Goal: Transaction & Acquisition: Book appointment/travel/reservation

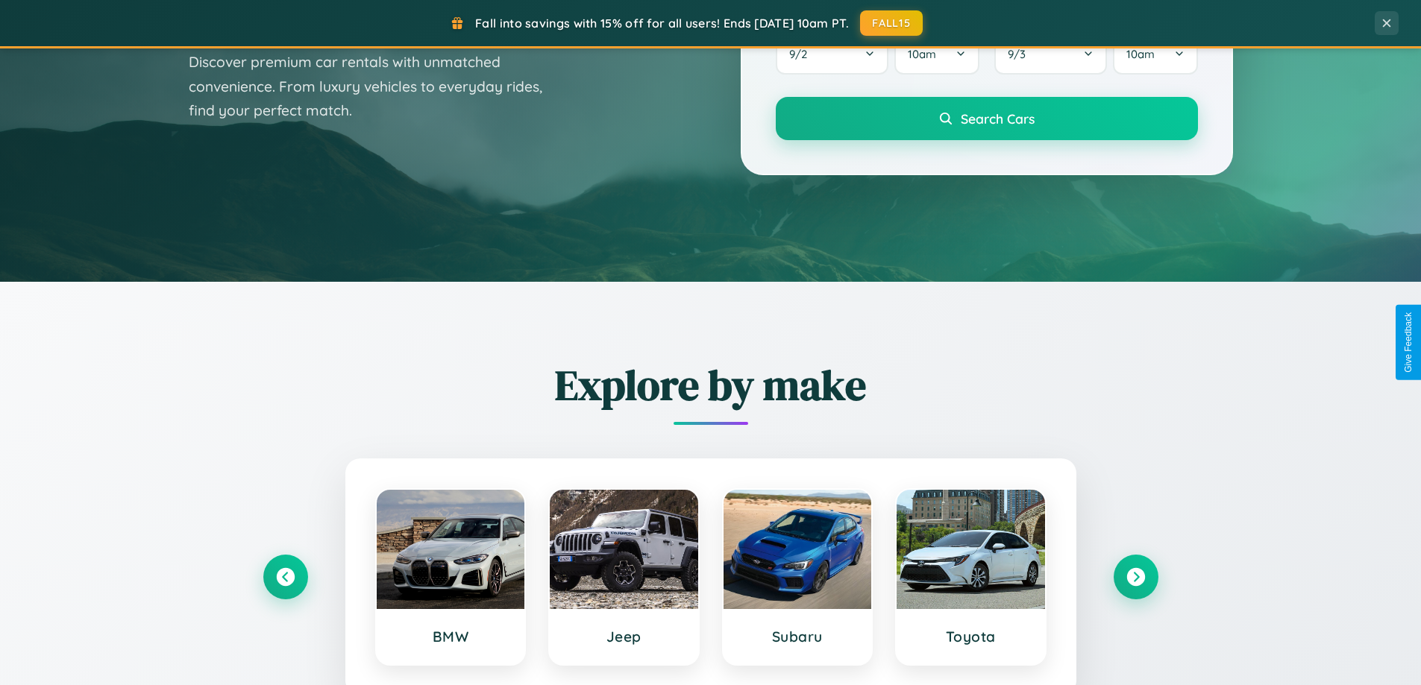
scroll to position [643, 0]
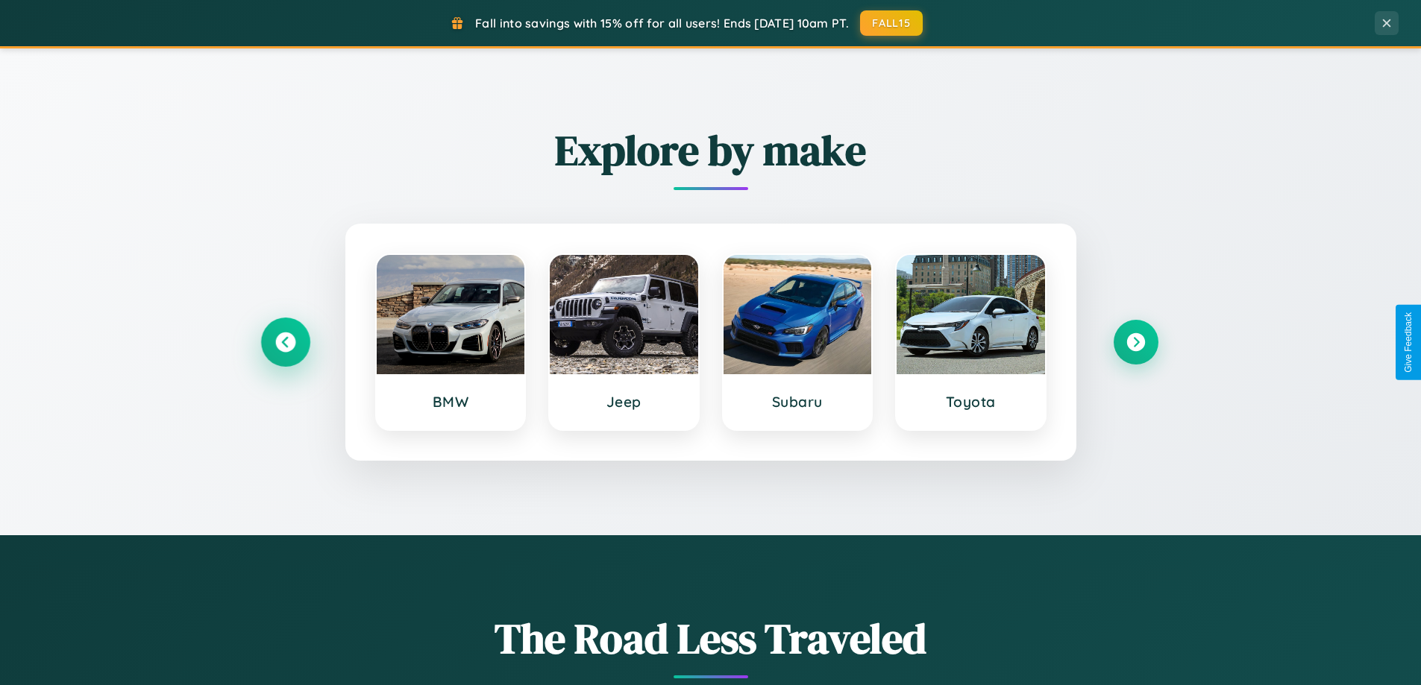
click at [285, 342] on icon at bounding box center [285, 343] width 20 height 20
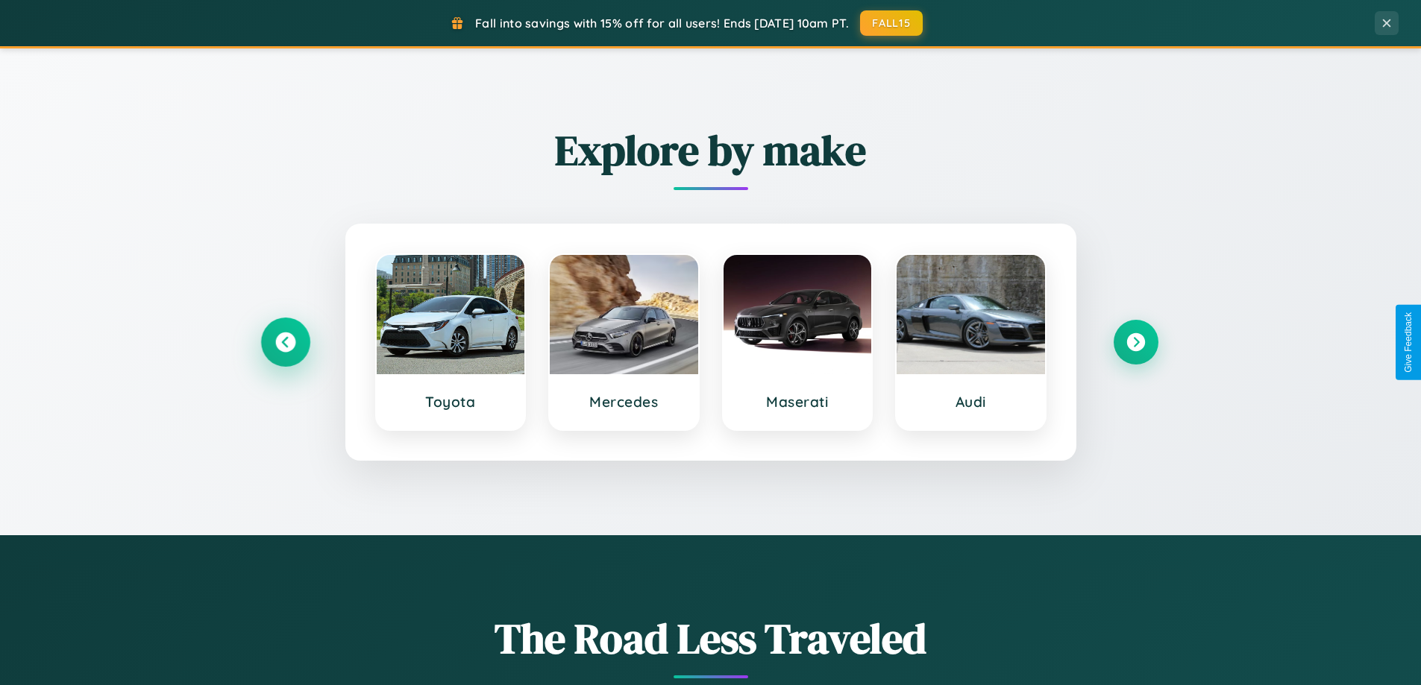
click at [285, 342] on icon at bounding box center [285, 343] width 20 height 20
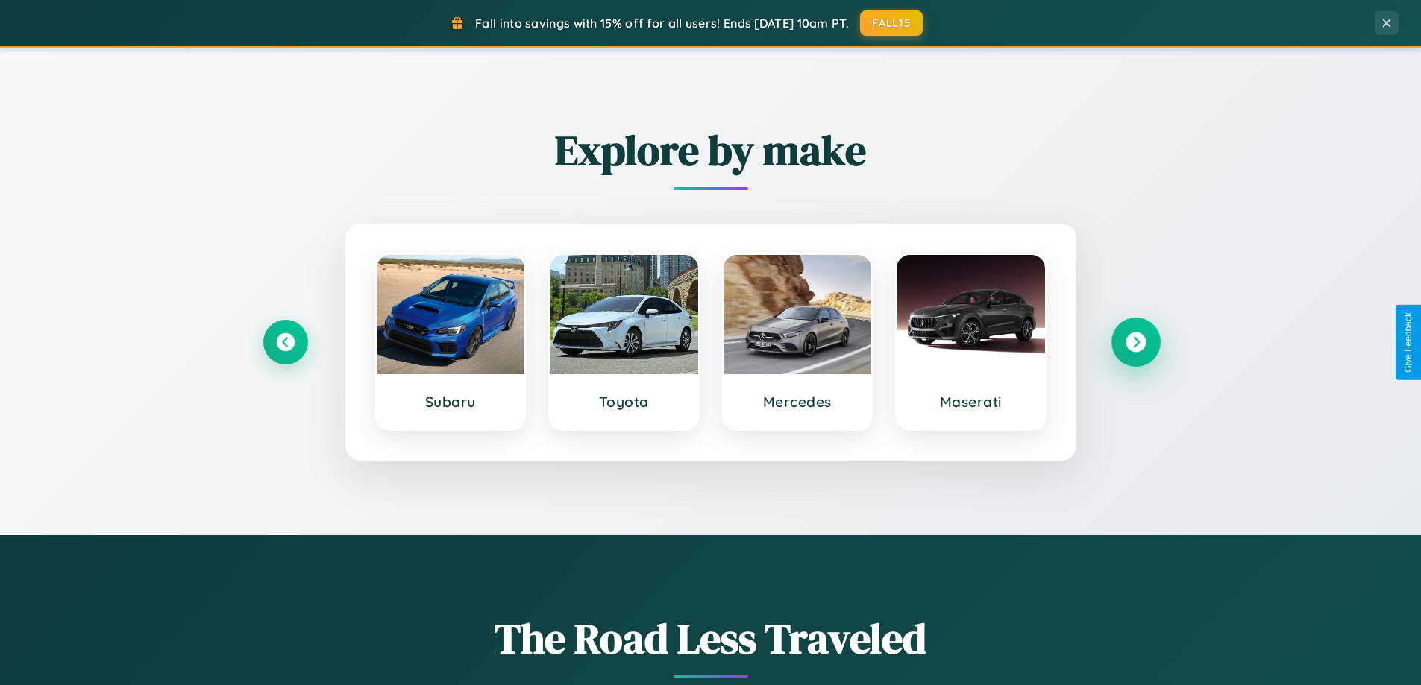
click at [1135, 342] on icon at bounding box center [1135, 343] width 20 height 20
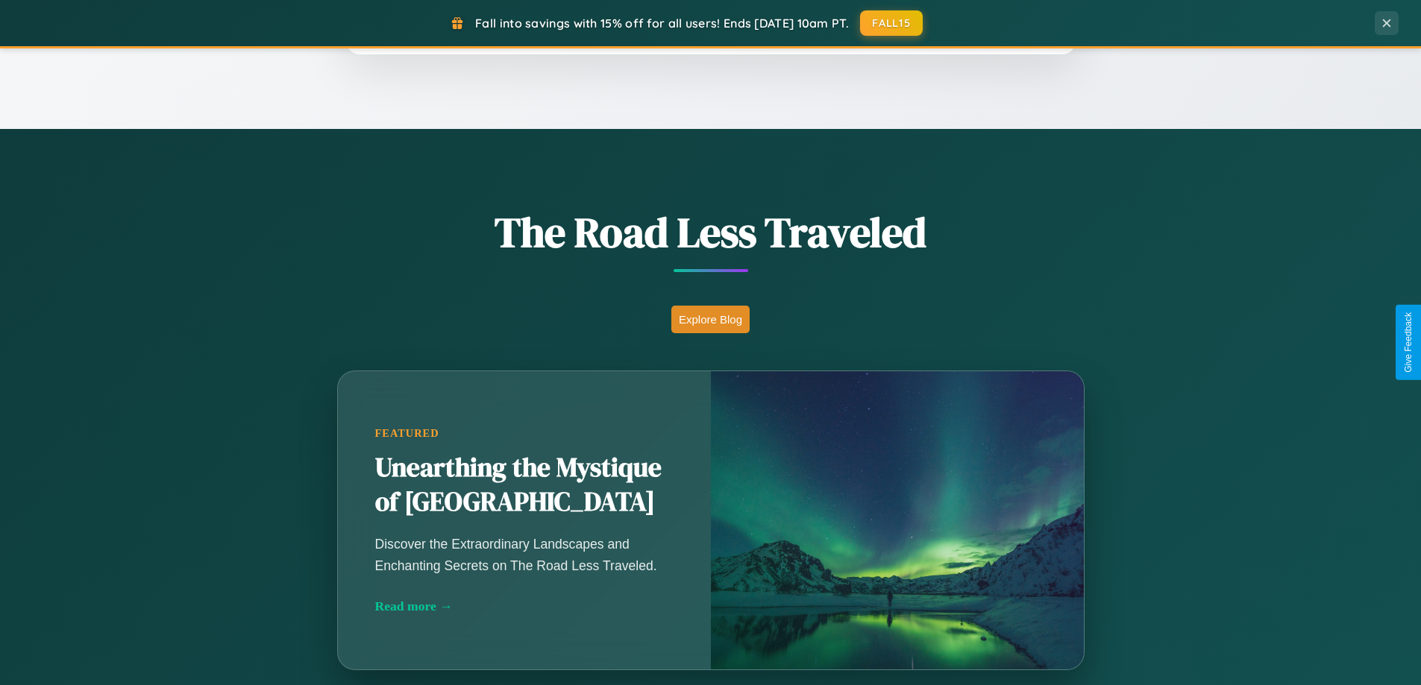
scroll to position [2396, 0]
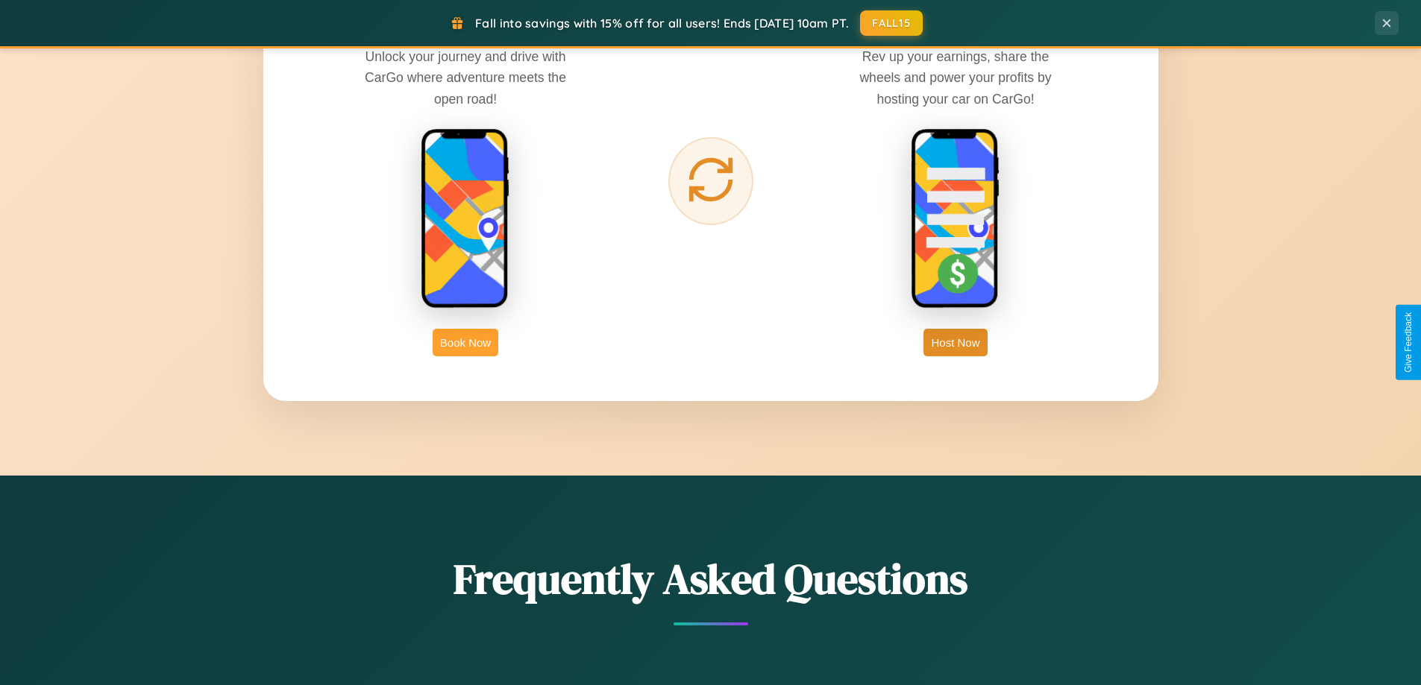
click at [465, 342] on button "Book Now" at bounding box center [466, 343] width 66 height 28
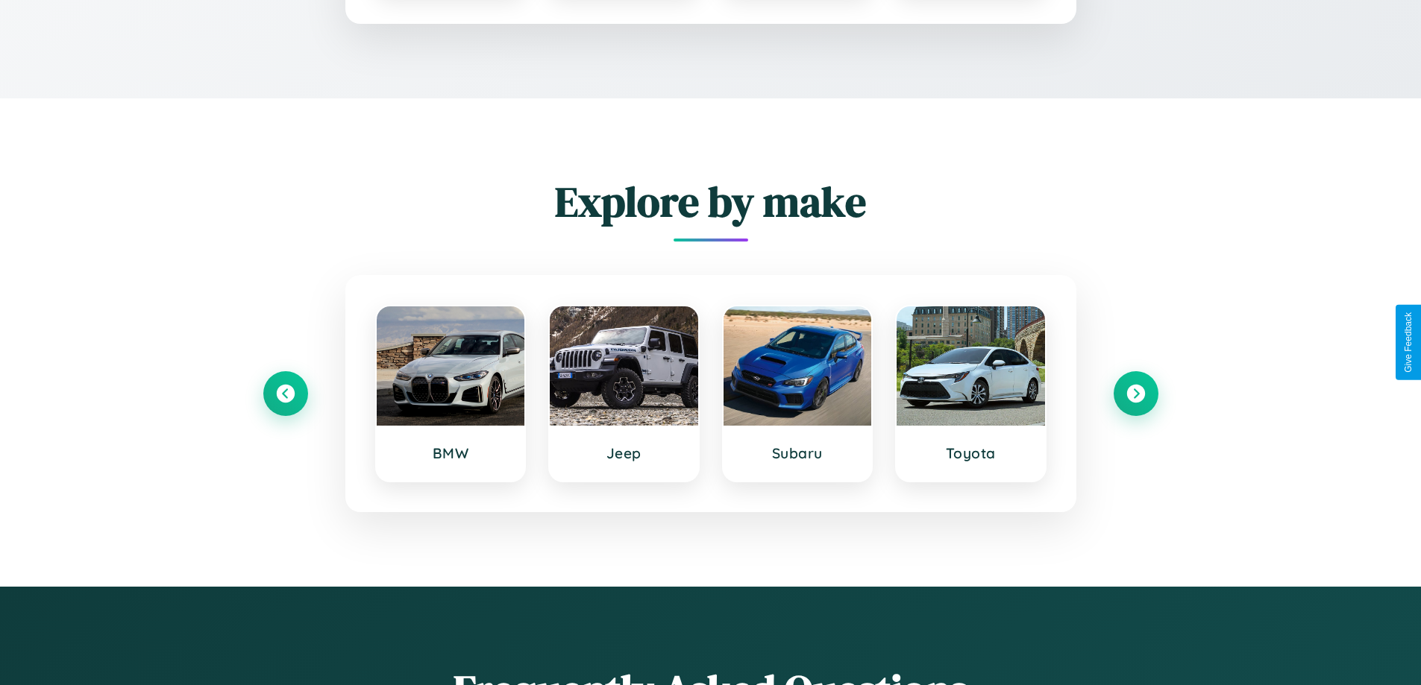
scroll to position [1243, 0]
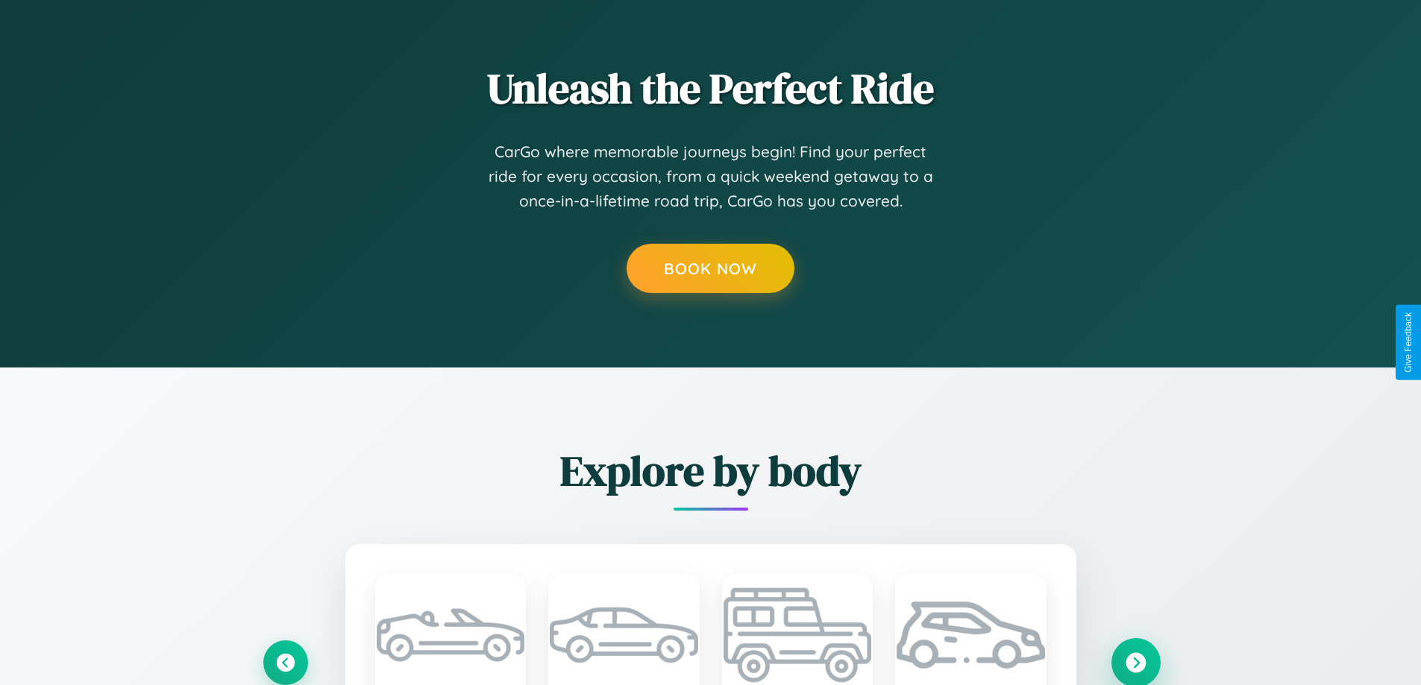
type input "******"
click at [1135, 662] on icon at bounding box center [1135, 663] width 20 height 20
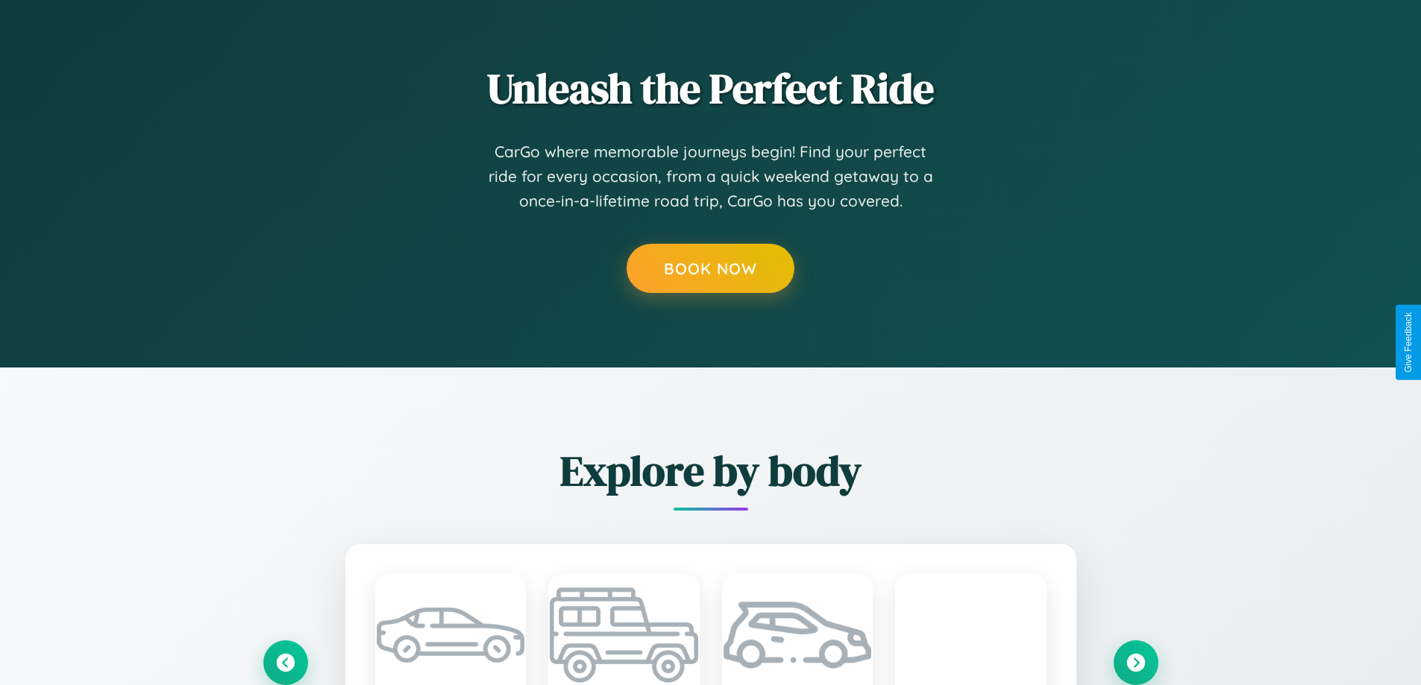
scroll to position [0, 0]
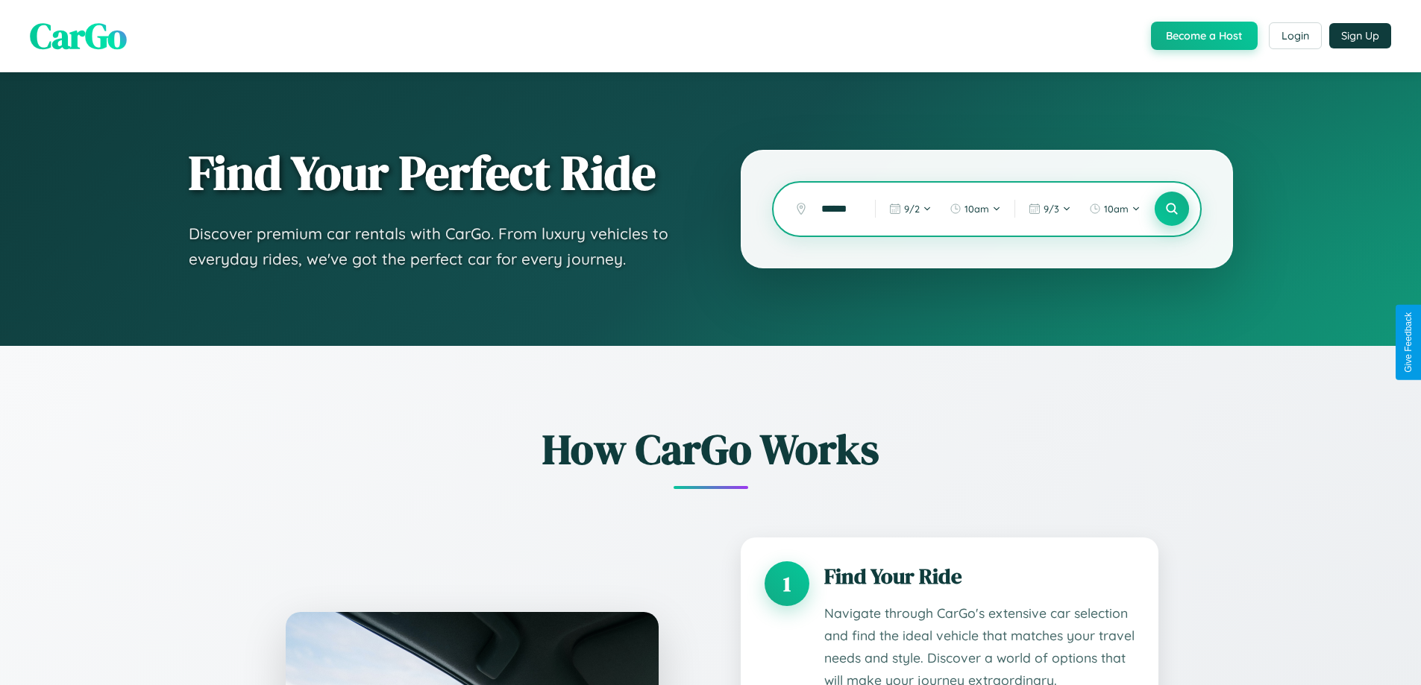
click at [1171, 209] on icon at bounding box center [1171, 209] width 14 height 14
